Goal: Obtain resource: Download file/media

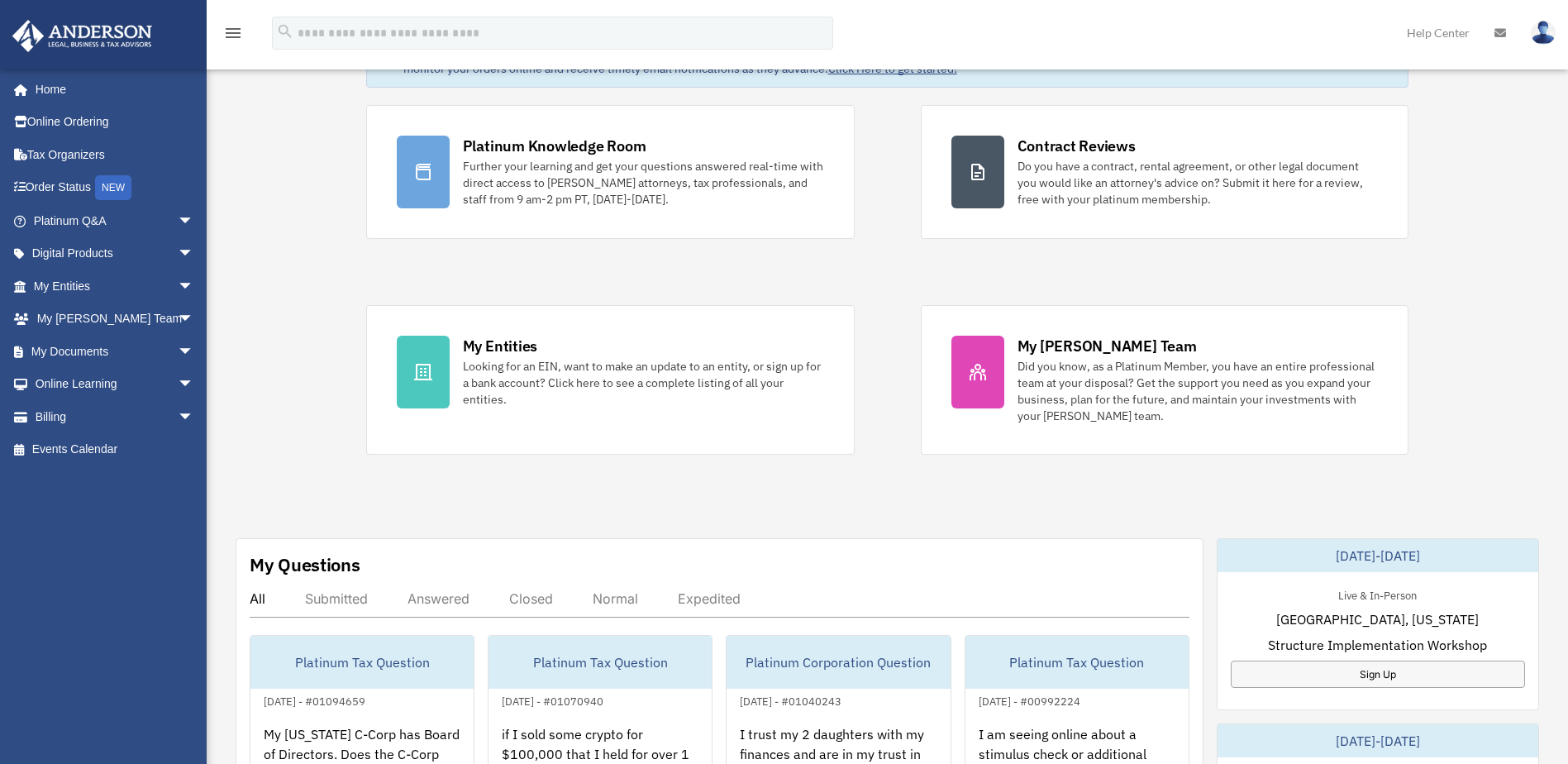
scroll to position [275, 0]
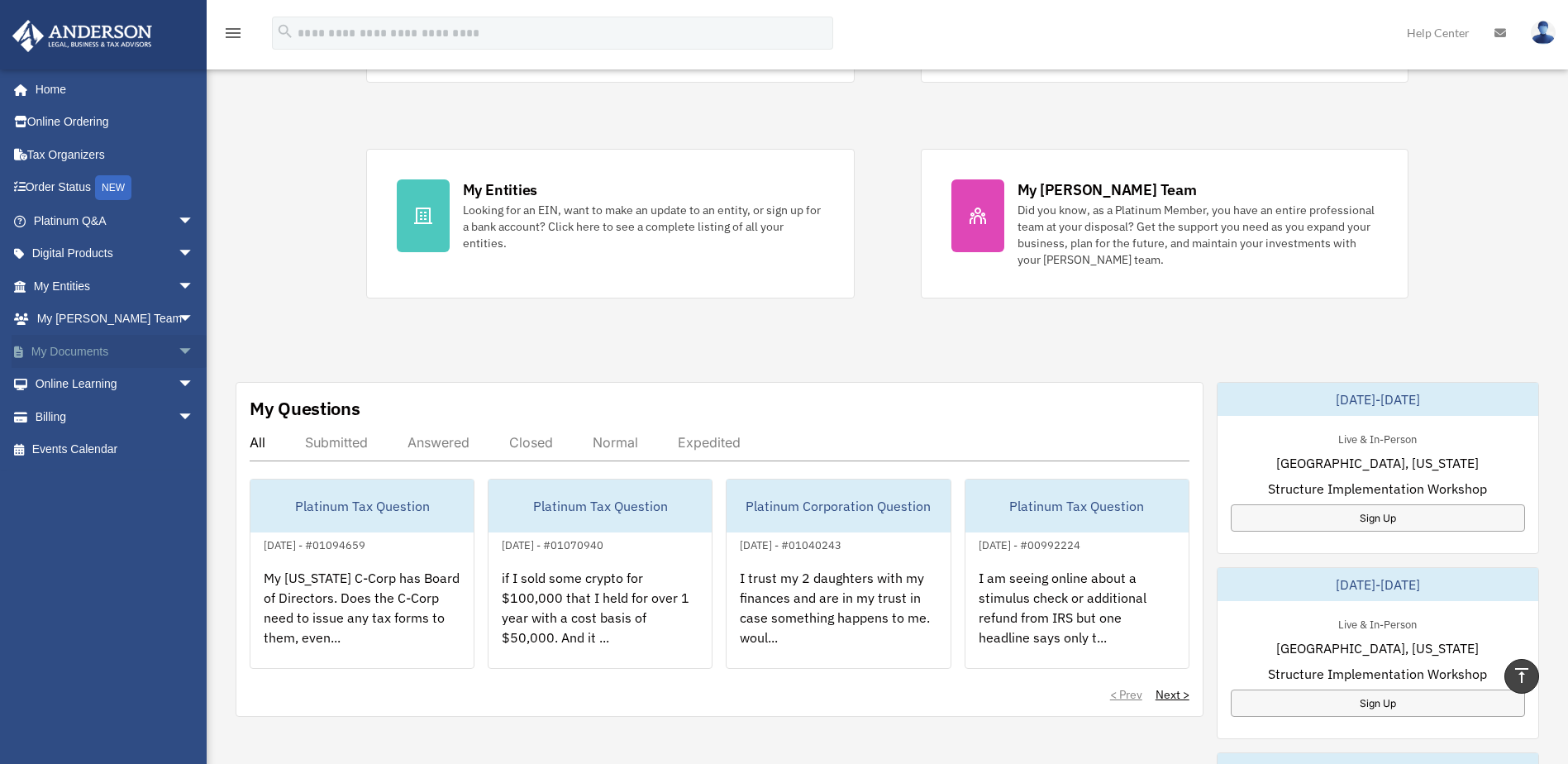
click at [178, 351] on span "arrow_drop_down" at bounding box center [195, 352] width 33 height 33
click at [62, 379] on link "Box" at bounding box center [121, 384] width 196 height 33
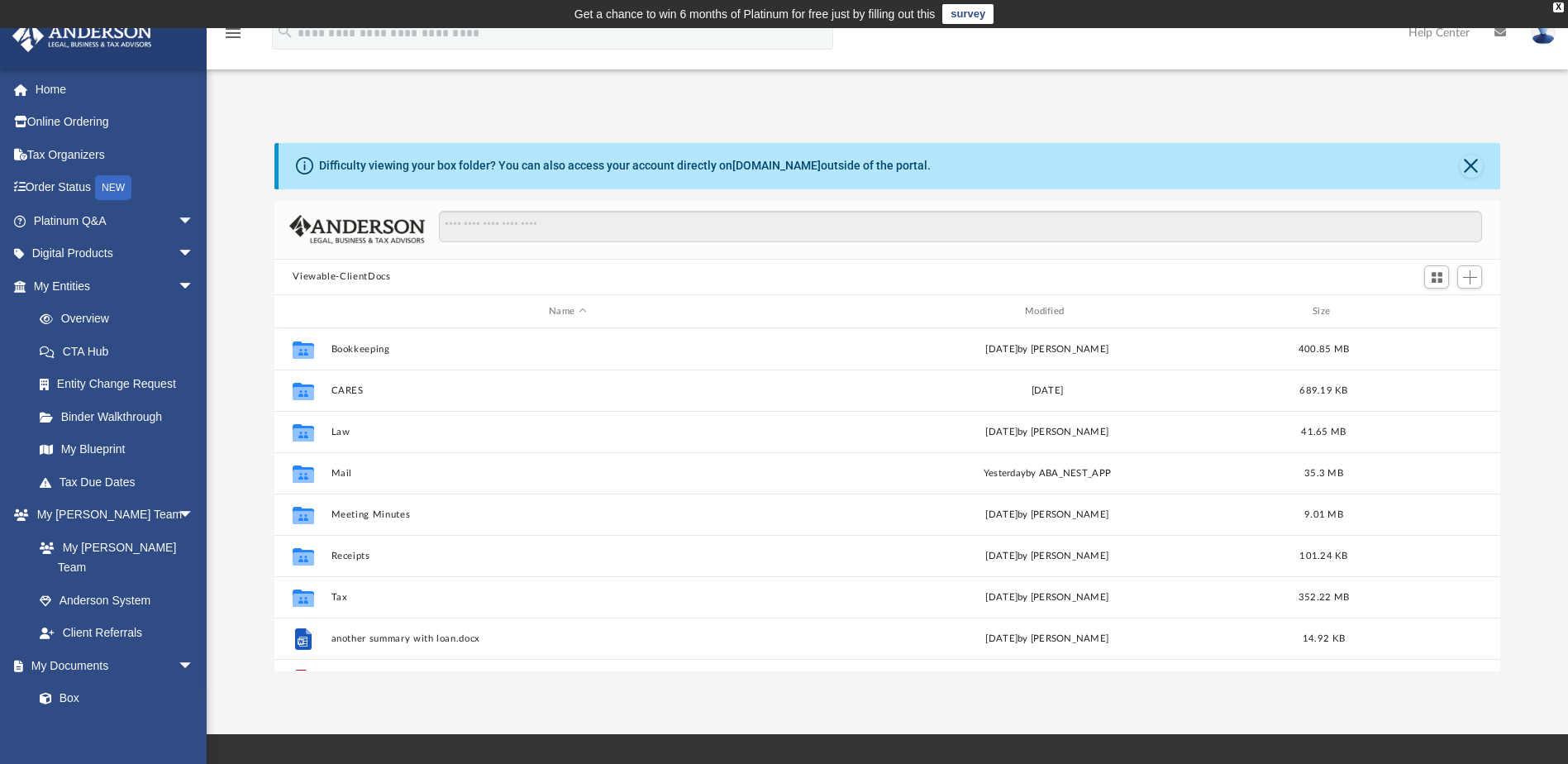
scroll to position [364, 1214]
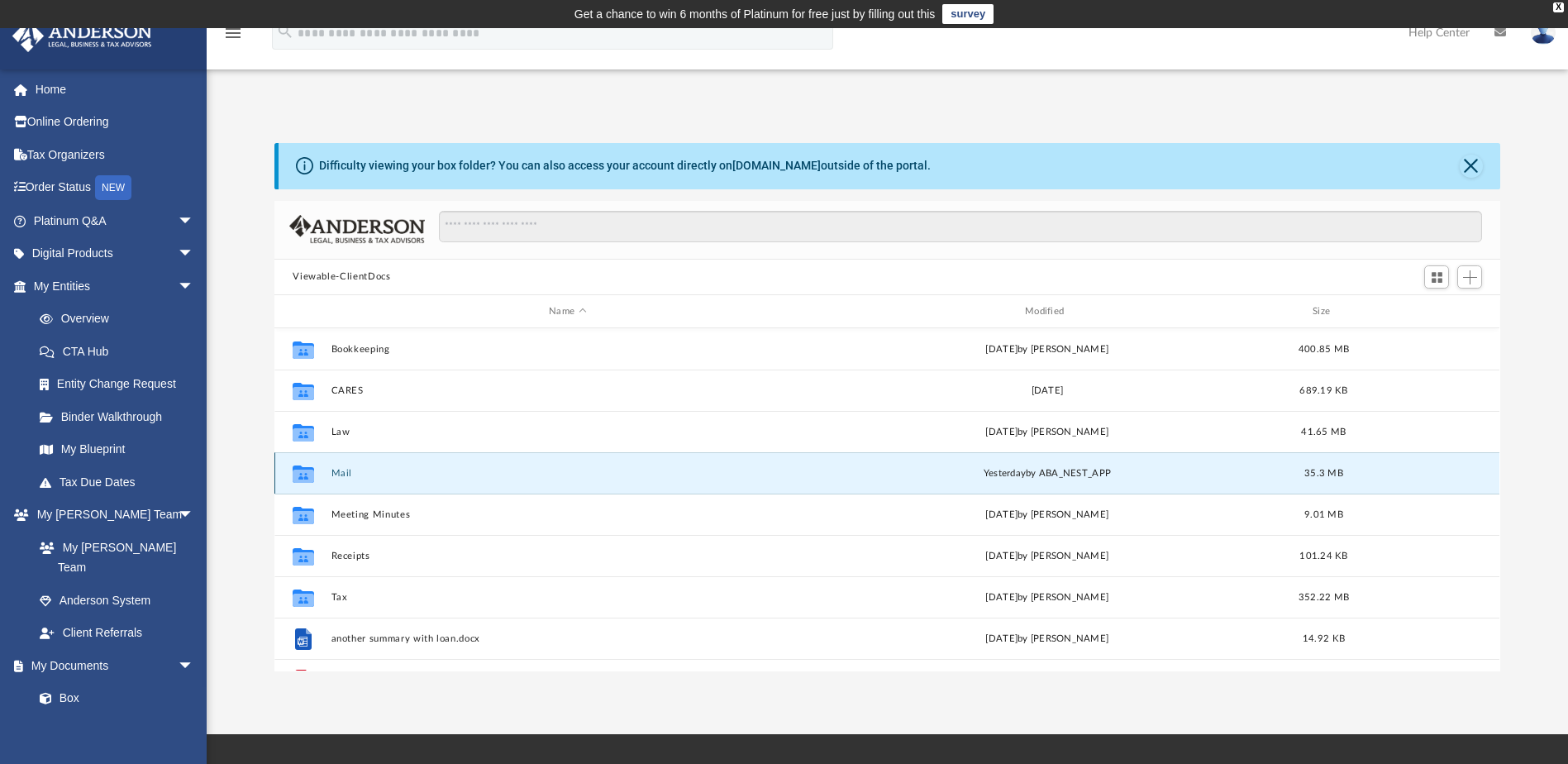
click at [336, 471] on button "Mail" at bounding box center [568, 473] width 472 height 11
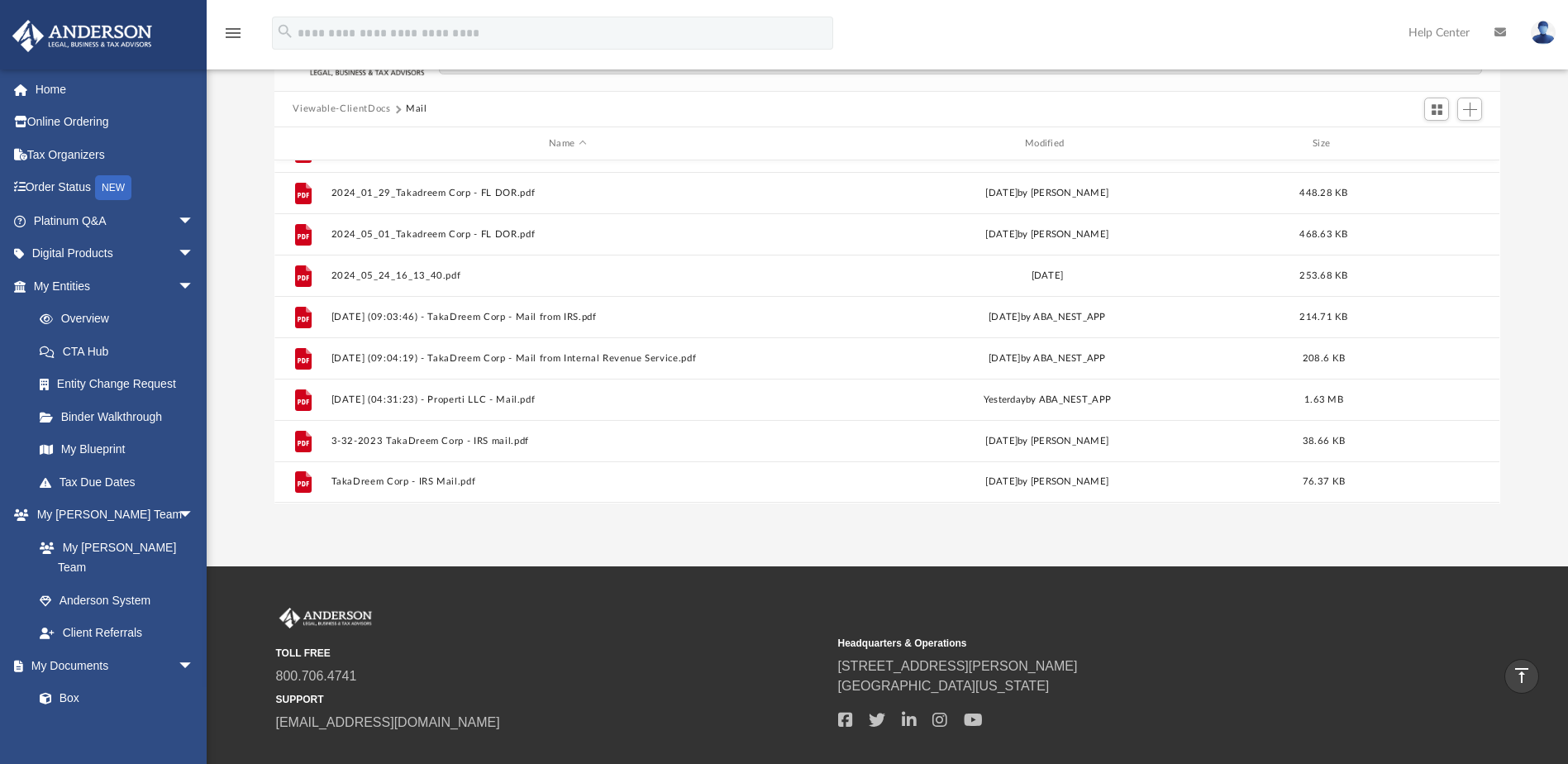
scroll to position [127, 0]
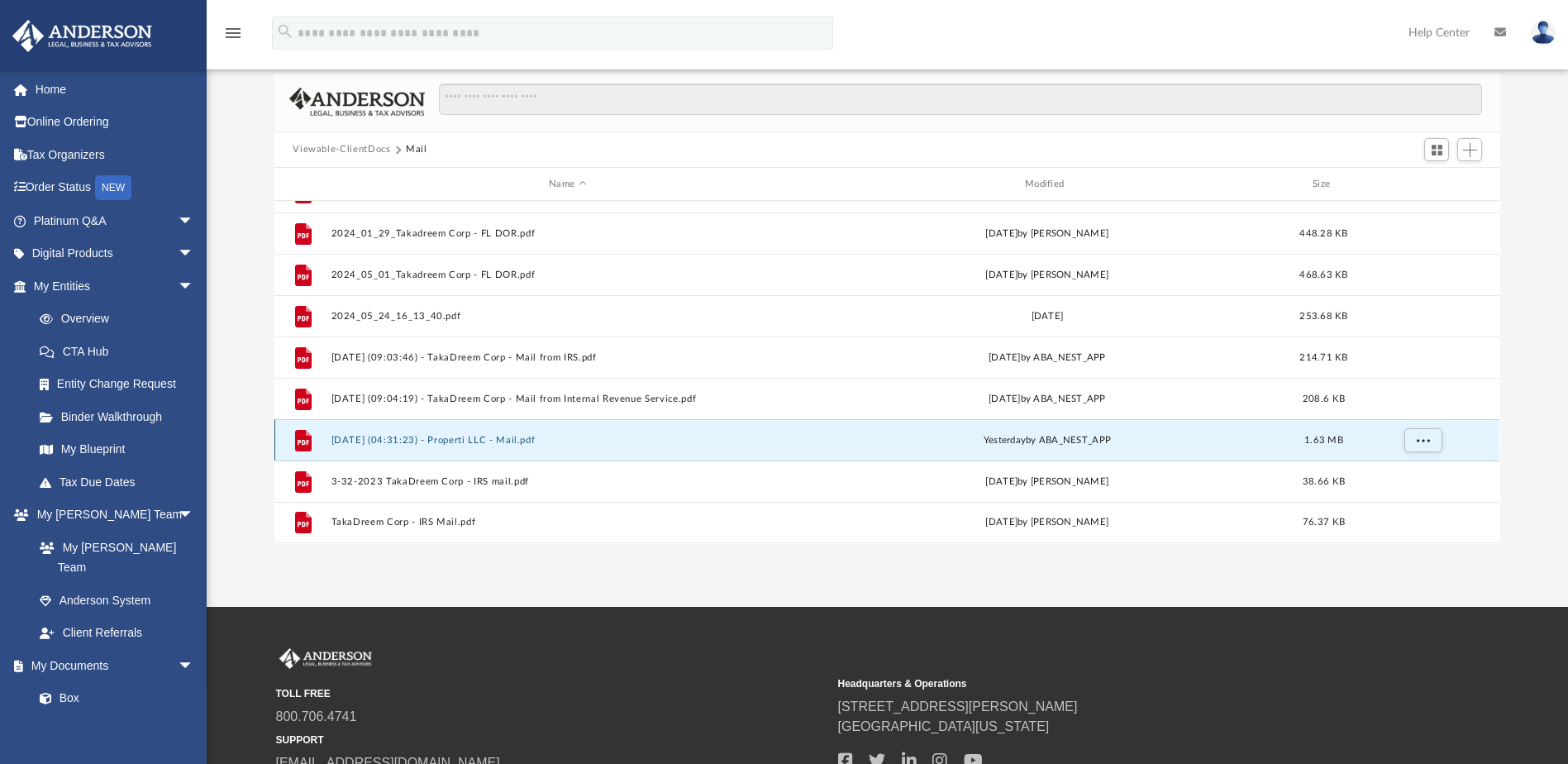
click at [473, 443] on button "[DATE] (04:31:23) - Properti LLC - Mail.pdf" at bounding box center [568, 440] width 472 height 11
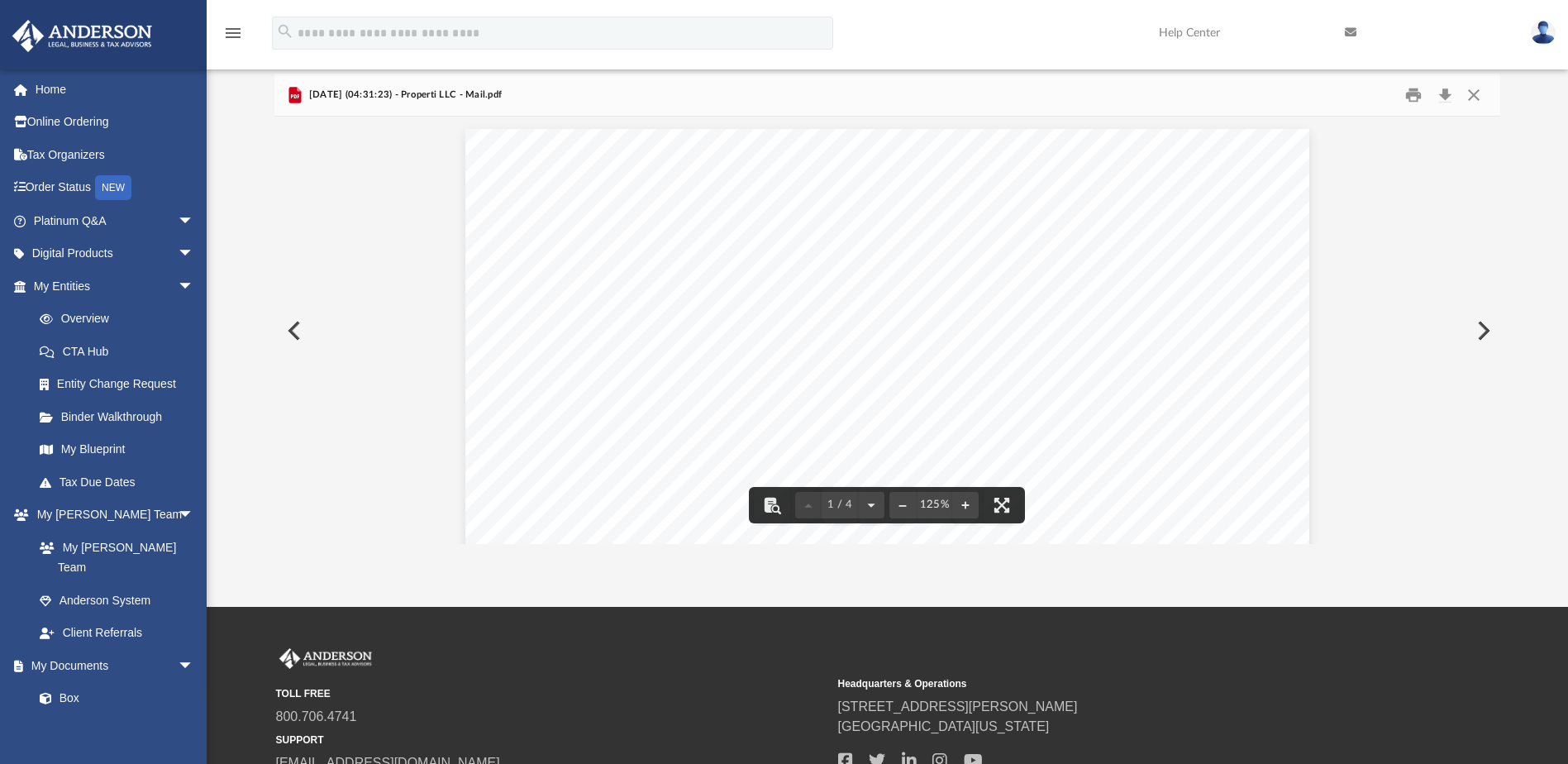
click at [1489, 331] on button "Preview" at bounding box center [1482, 330] width 36 height 47
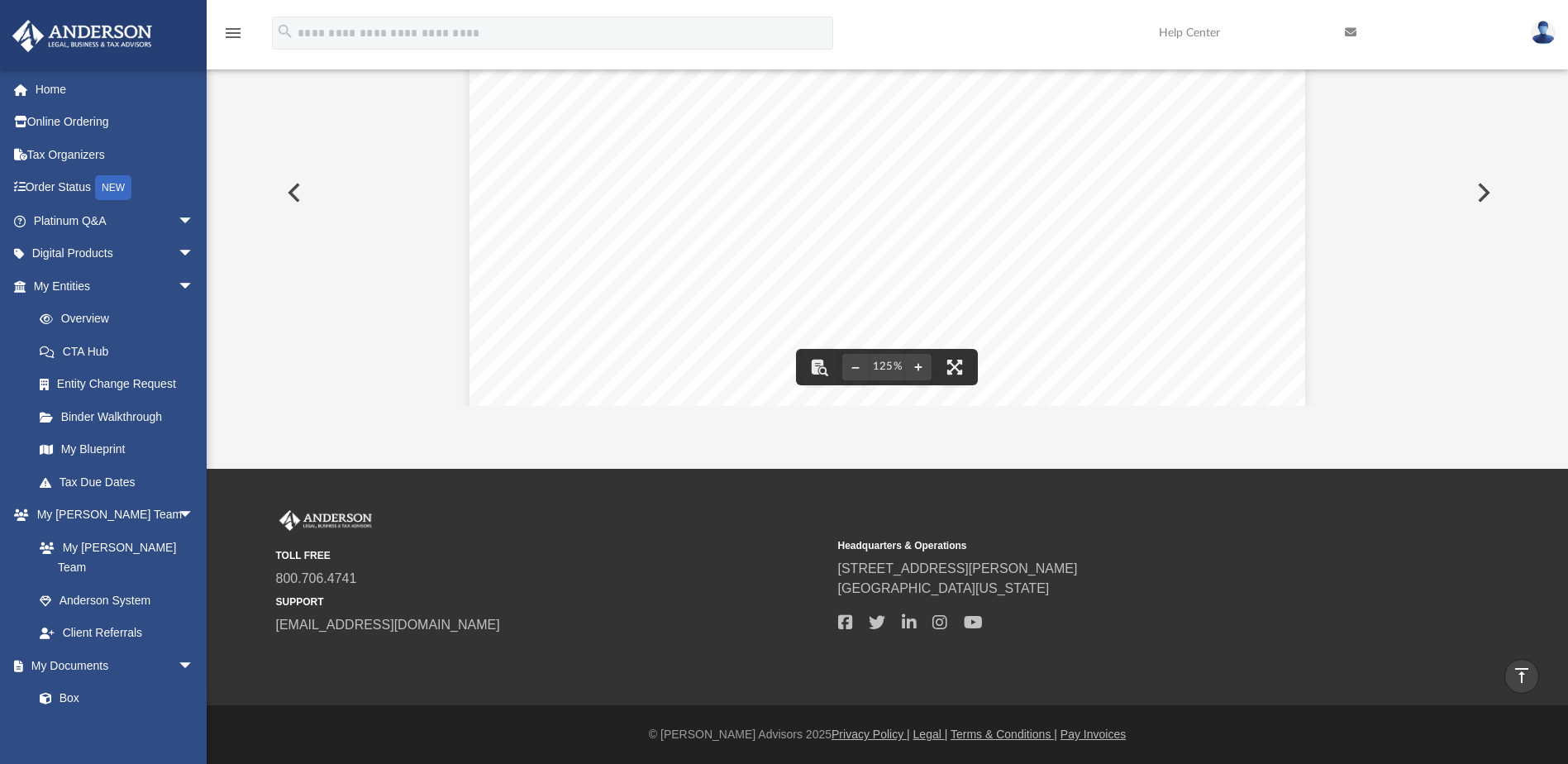
scroll to position [274, 0]
click at [1483, 195] on button "Preview" at bounding box center [1482, 192] width 36 height 47
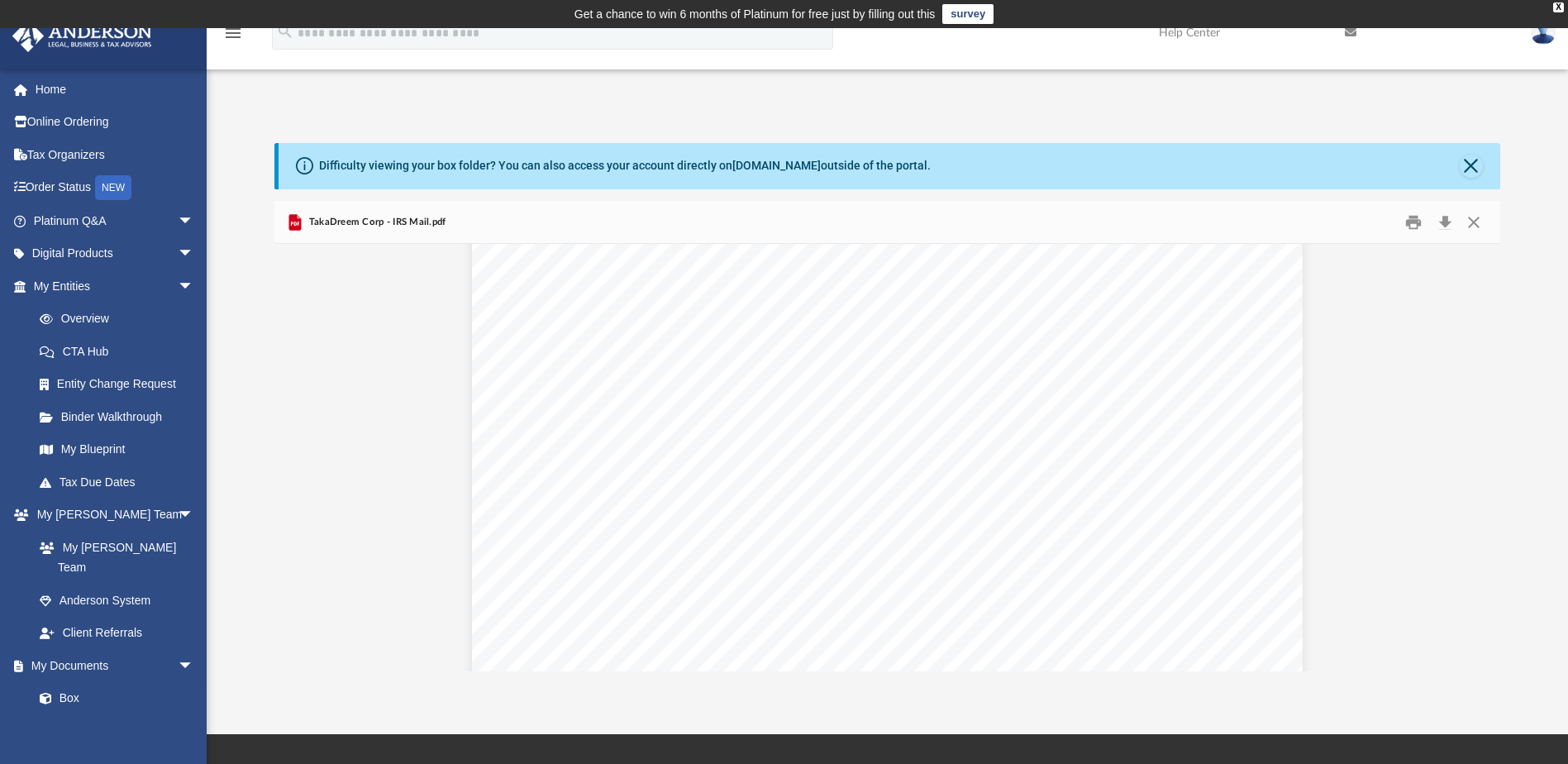
scroll to position [552, 0]
